Goal: Information Seeking & Learning: Learn about a topic

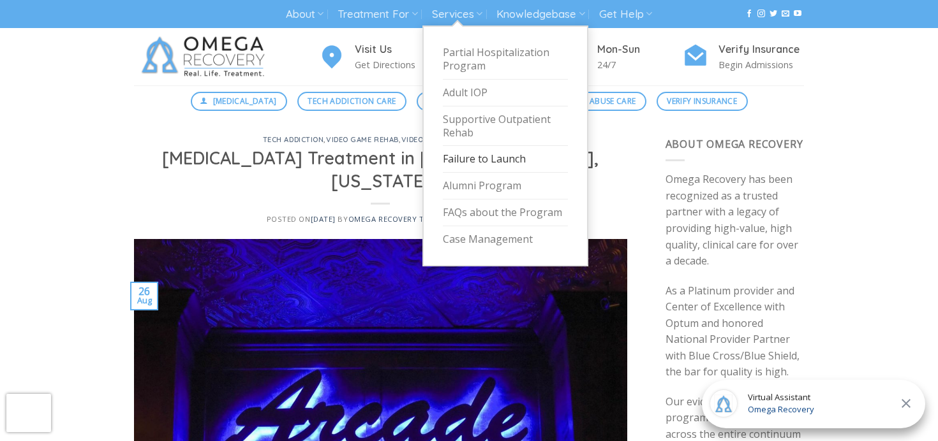
click at [465, 157] on link "Failure to Launch" at bounding box center [505, 159] width 125 height 27
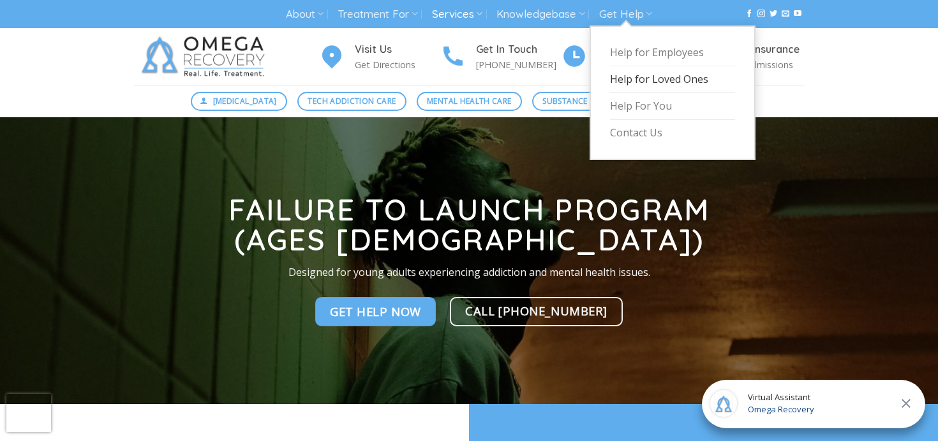
click at [623, 77] on link "Help for Loved Ones" at bounding box center [672, 79] width 125 height 27
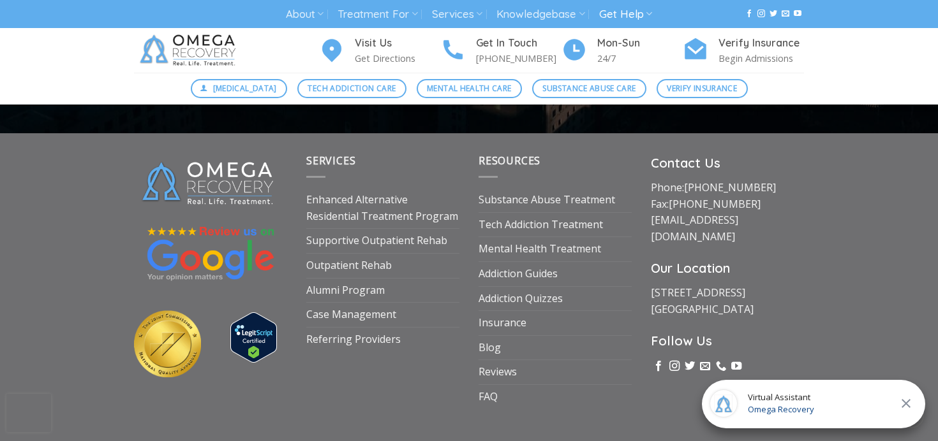
scroll to position [850, 0]
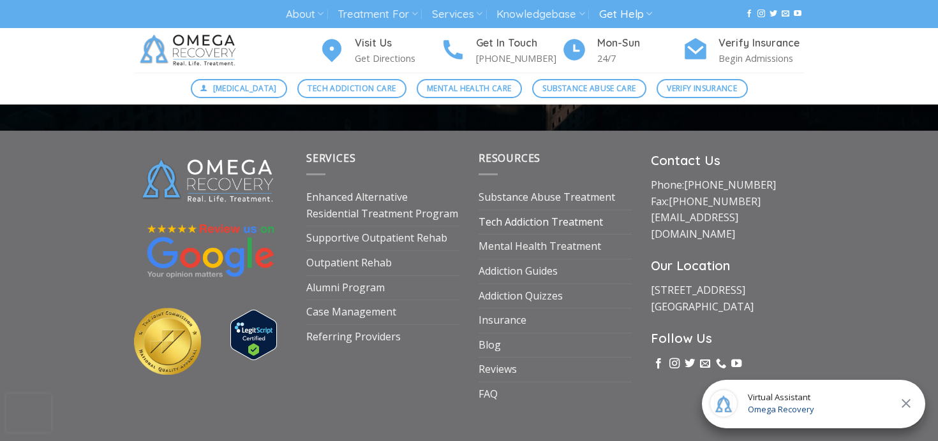
click at [521, 223] on link "Tech Addiction Treatment" at bounding box center [540, 223] width 124 height 24
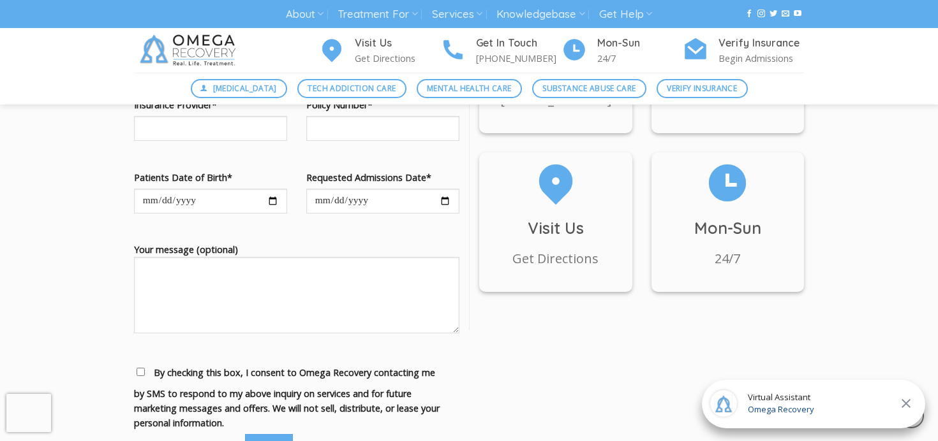
scroll to position [1615, 0]
click at [718, 234] on h3 "Mon-Sun" at bounding box center [727, 228] width 153 height 26
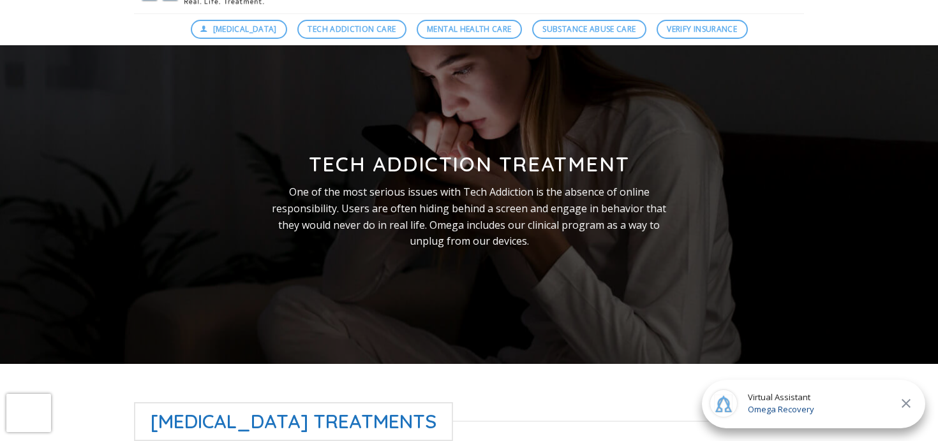
scroll to position [0, 0]
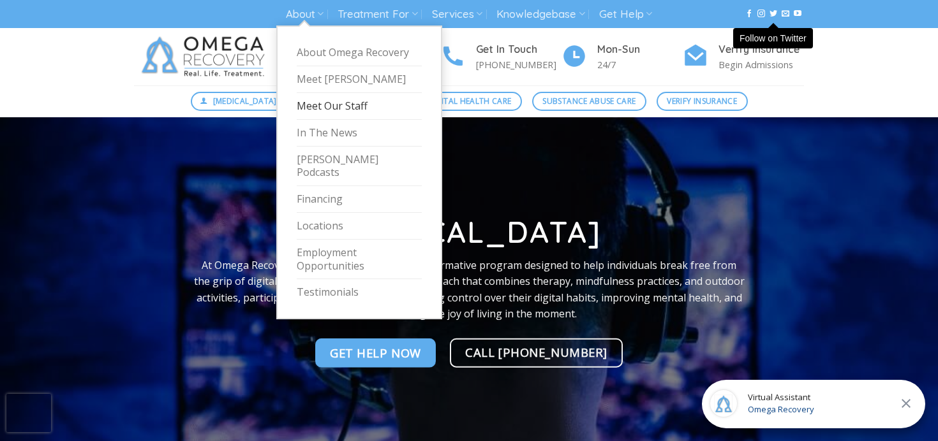
click at [311, 105] on link "Meet Our Staff" at bounding box center [359, 106] width 125 height 27
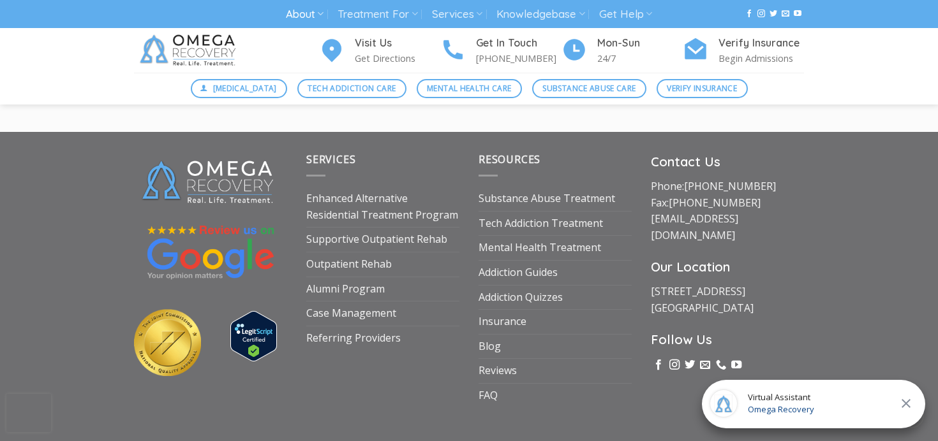
scroll to position [6345, 0]
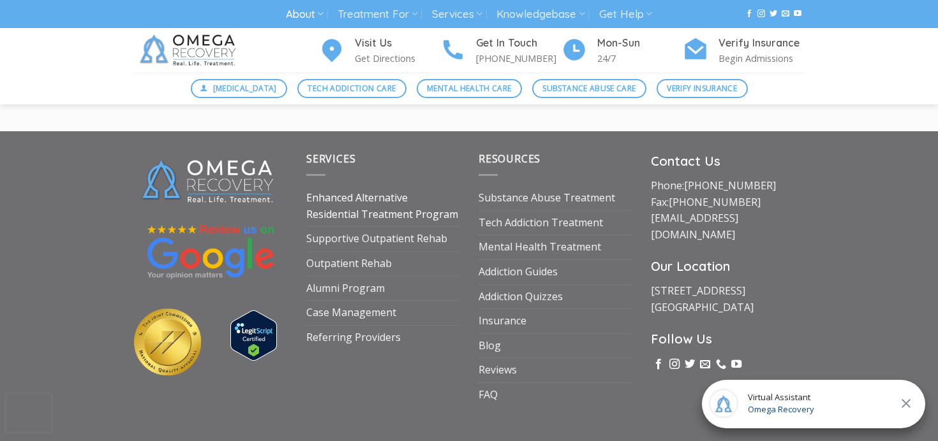
click at [346, 202] on link "Enhanced Alternative Residential Treatment Program" at bounding box center [382, 206] width 153 height 40
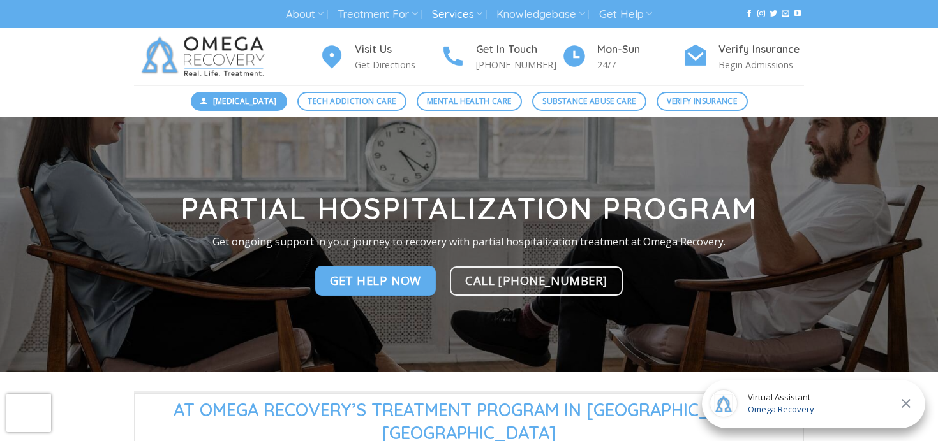
click at [260, 96] on span "[MEDICAL_DATA]" at bounding box center [245, 101] width 64 height 12
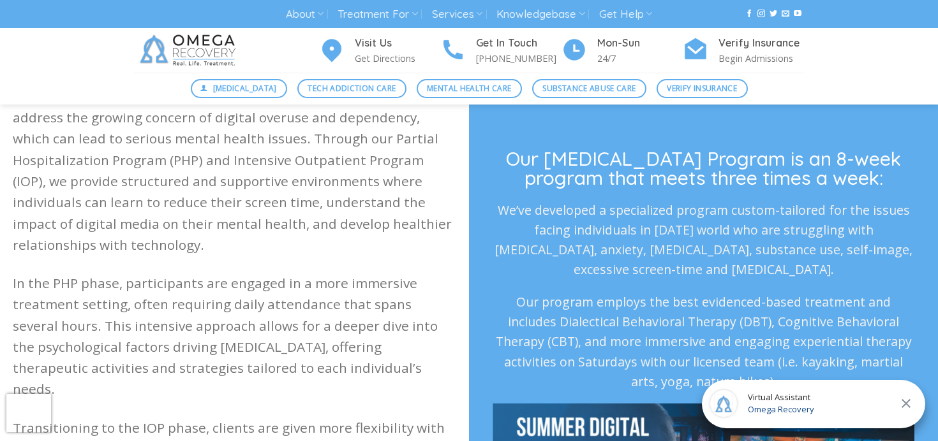
scroll to position [441, 0]
